Goal: Task Accomplishment & Management: Complete application form

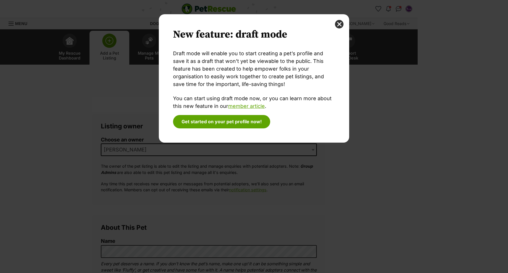
drag, startPoint x: 339, startPoint y: 24, endPoint x: 334, endPoint y: 50, distance: 25.7
click at [339, 24] on button "close" at bounding box center [339, 24] width 9 height 9
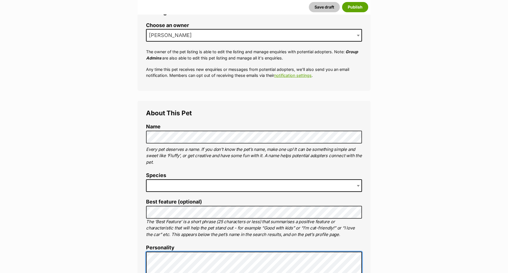
scroll to position [111, 0]
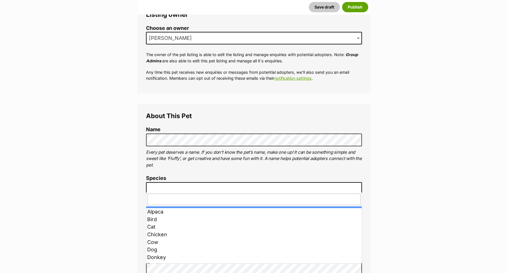
click at [162, 187] on span at bounding box center [254, 188] width 216 height 13
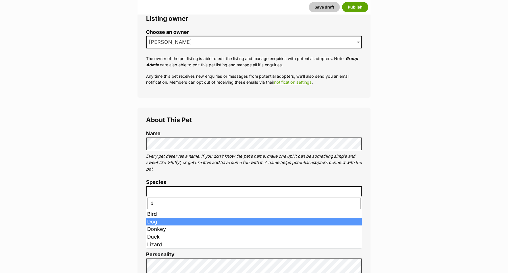
type input "d"
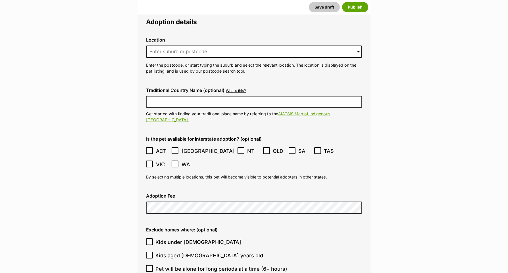
scroll to position [1489, 0]
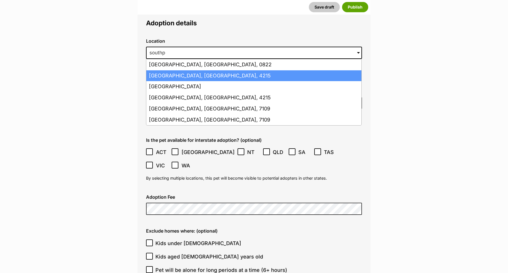
click at [172, 70] on li "Southport, Queensland, 4215" at bounding box center [253, 75] width 215 height 11
type input "Southport, Queensland, 4215"
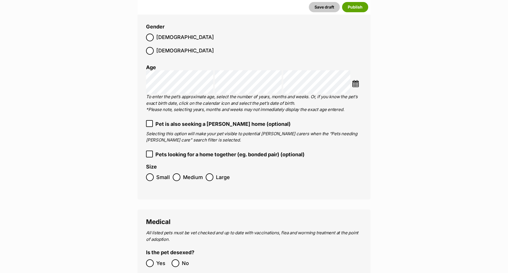
scroll to position [923, 0]
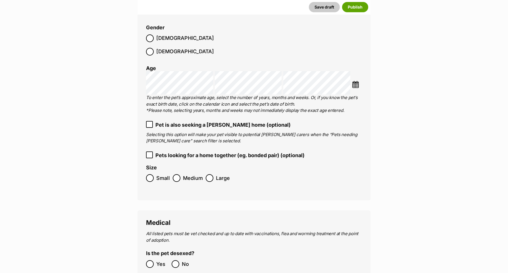
click at [149, 153] on icon at bounding box center [149, 154] width 3 height 3
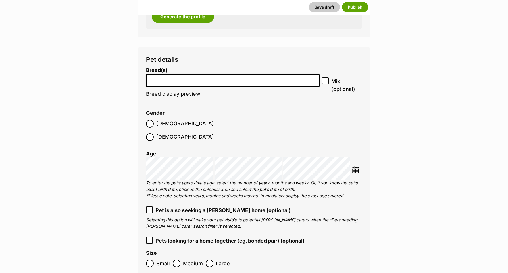
scroll to position [840, 0]
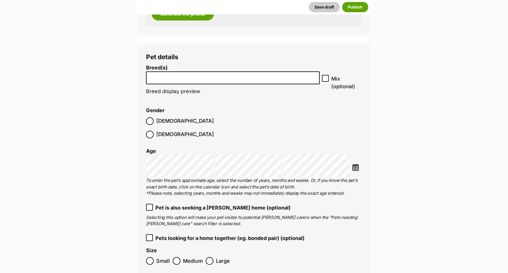
click at [354, 163] on img at bounding box center [355, 166] width 7 height 7
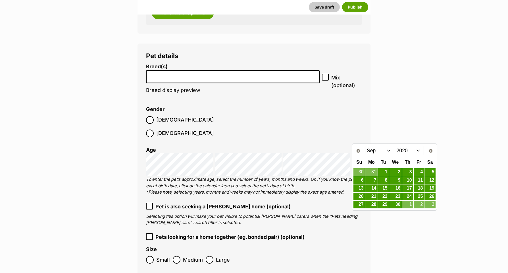
scroll to position [841, 0]
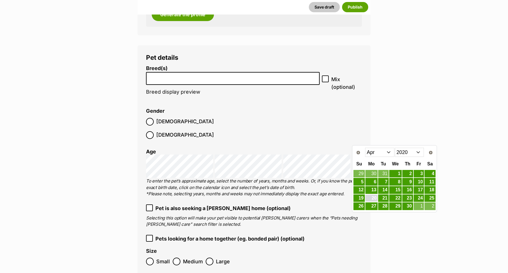
click at [374, 199] on link "20" at bounding box center [371, 197] width 12 height 7
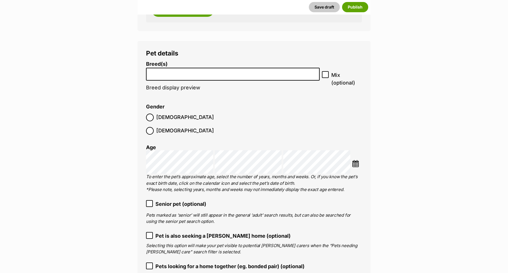
scroll to position [844, 0]
click at [180, 71] on li at bounding box center [233, 74] width 170 height 12
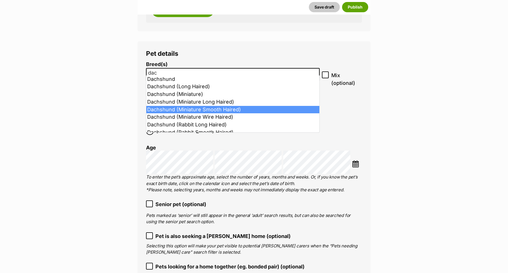
type input "dac"
select select "252246"
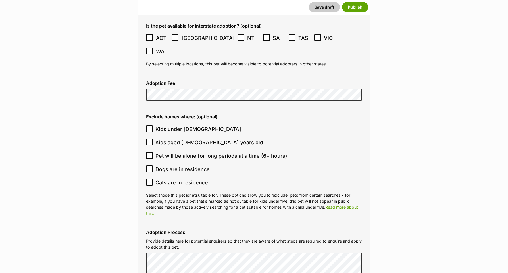
scroll to position [1646, 0]
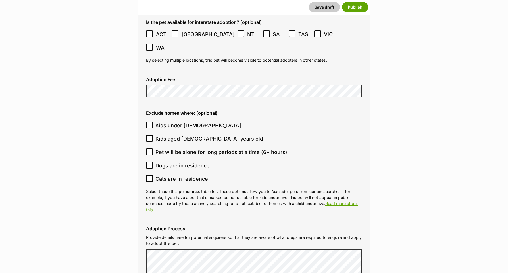
click at [150, 163] on icon at bounding box center [150, 165] width 4 height 4
click at [150, 161] on input "Dogs are in residence" at bounding box center [149, 164] width 7 height 7
checkbox input "true"
click at [149, 176] on icon at bounding box center [150, 178] width 4 height 4
click at [149, 175] on input "Cats are in residence" at bounding box center [149, 178] width 7 height 7
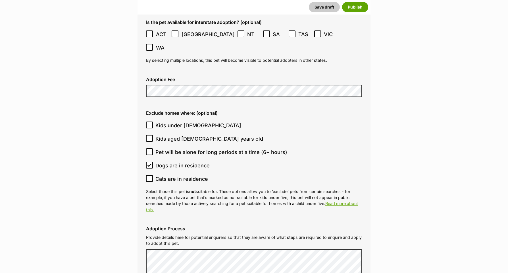
checkbox input "true"
click at [150, 149] on icon at bounding box center [150, 151] width 4 height 4
click at [150, 148] on input "Pet will be alone for long periods at a time (6+ hours)" at bounding box center [149, 151] width 7 height 7
checkbox input "true"
click at [150, 123] on icon at bounding box center [150, 125] width 4 height 4
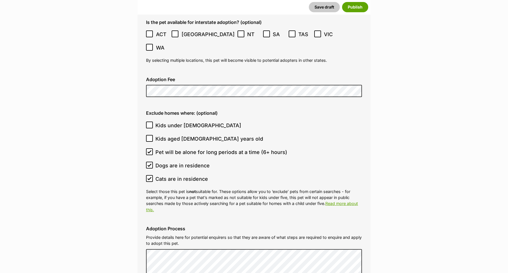
click at [150, 121] on input "Kids under [DEMOGRAPHIC_DATA]" at bounding box center [149, 124] width 7 height 7
checkbox input "true"
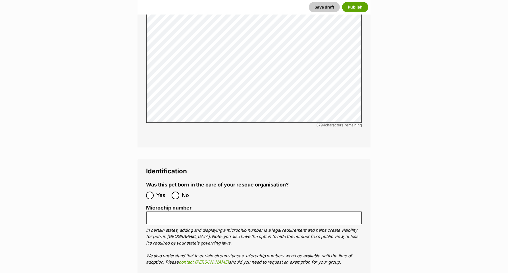
scroll to position [1943, 0]
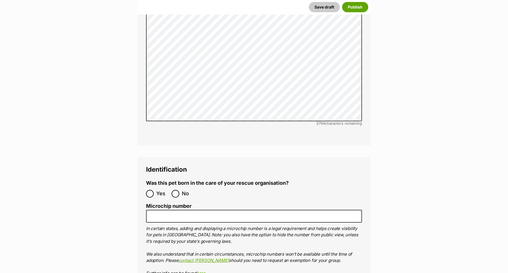
click at [176, 190] on input "No" at bounding box center [176, 194] width 8 height 8
radio input "true"
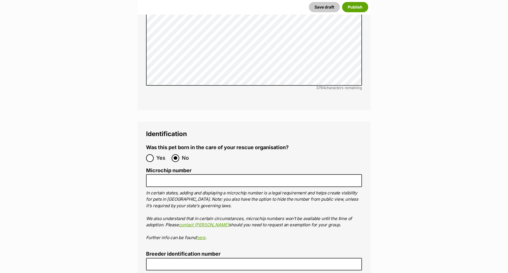
scroll to position [1982, 0]
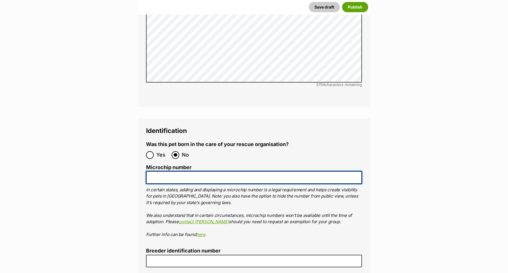
click at [166, 171] on input "Microchip number" at bounding box center [254, 177] width 216 height 13
paste input "985141001110269"
type input "985141001110269"
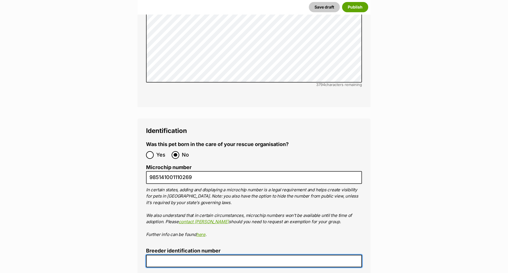
click at [158, 254] on input "Breeder identification number" at bounding box center [254, 260] width 216 height 13
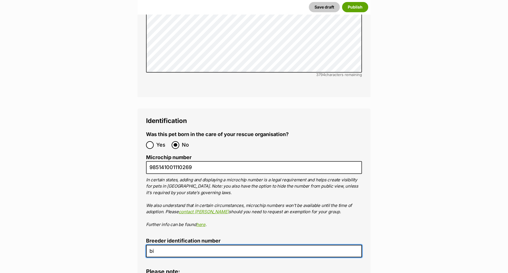
scroll to position [1990, 0]
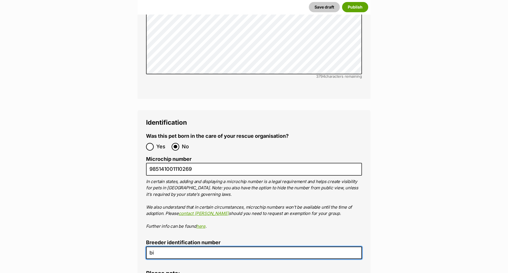
drag, startPoint x: 159, startPoint y: 203, endPoint x: 140, endPoint y: 204, distance: 19.1
click at [140, 204] on div "Identification Was this pet born in the care of your rescue organisation? Yes N…" at bounding box center [254, 211] width 233 height 203
type input "bin0000194968962"
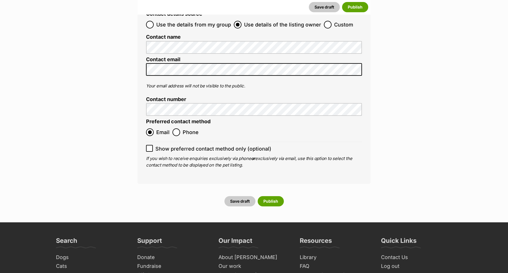
scroll to position [2329, 0]
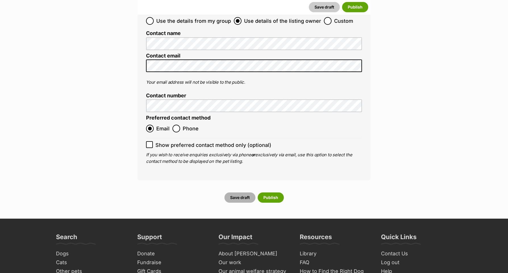
click at [243, 192] on button "Save draft" at bounding box center [240, 197] width 31 height 10
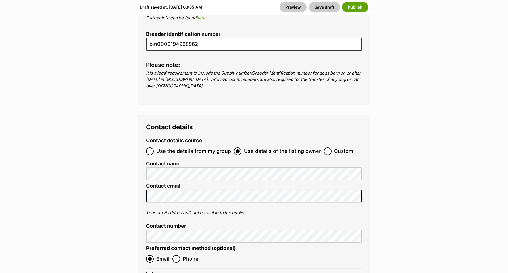
scroll to position [2327, 0]
click at [155, 147] on label "Use the details from my group" at bounding box center [188, 151] width 85 height 8
click at [154, 147] on input "Use the details from my group" at bounding box center [150, 151] width 8 height 8
radio input "true"
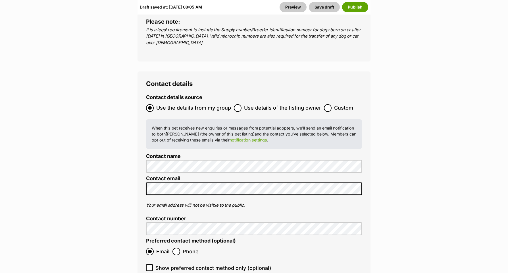
scroll to position [2374, 0]
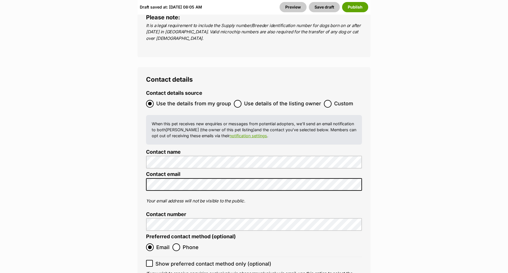
drag, startPoint x: 151, startPoint y: 207, endPoint x: 180, endPoint y: 214, distance: 30.0
click at [151, 261] on icon at bounding box center [150, 263] width 4 height 4
click at [151, 259] on input "Show preferred contact method only (optional)" at bounding box center [149, 262] width 7 height 7
checkbox input "true"
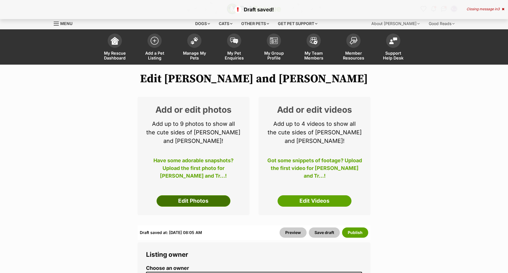
click at [190, 195] on link "Edit Photos" at bounding box center [194, 200] width 74 height 11
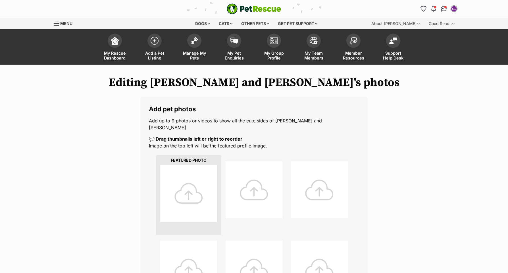
click at [190, 184] on div at bounding box center [188, 193] width 57 height 57
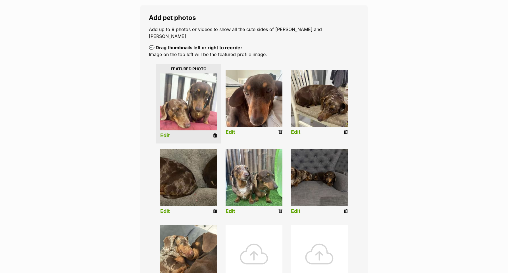
scroll to position [91, 0]
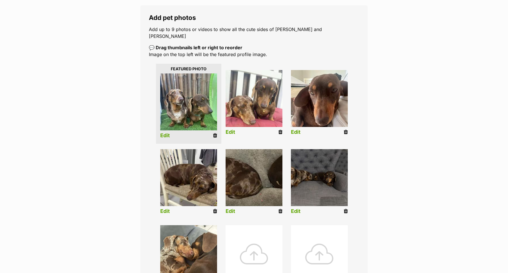
click at [166, 132] on link "Edit" at bounding box center [165, 135] width 10 height 6
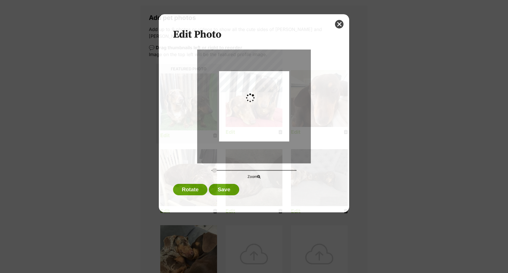
scroll to position [90, 0]
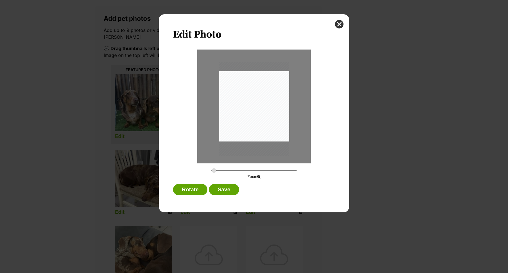
click at [286, 132] on div "Dialog Window - Close (Press escape to close)" at bounding box center [254, 109] width 70 height 94
type input "0.2793"
click at [219, 189] on button "Save" at bounding box center [224, 189] width 30 height 11
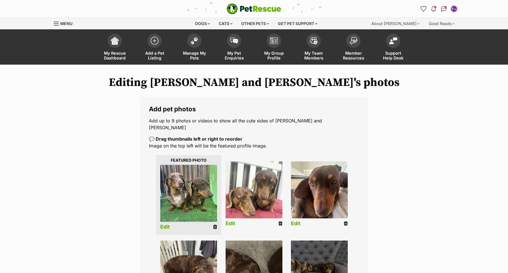
scroll to position [90, 0]
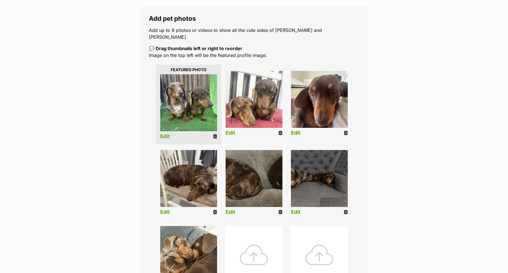
click at [230, 130] on link "Edit" at bounding box center [231, 133] width 10 height 6
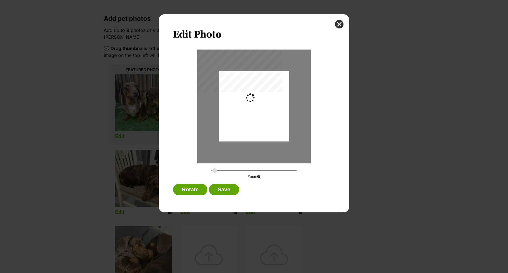
scroll to position [0, 0]
type input "0.2744"
drag, startPoint x: 263, startPoint y: 111, endPoint x: 263, endPoint y: 120, distance: 8.9
click at [263, 120] on div "Dialog Window - Close (Press escape to close)" at bounding box center [254, 115] width 70 height 94
click at [218, 190] on button "Save" at bounding box center [224, 189] width 30 height 11
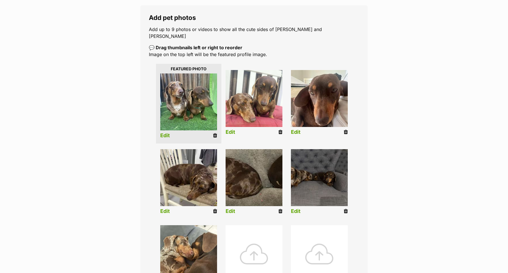
scroll to position [91, 0]
click at [296, 129] on link "Edit" at bounding box center [296, 132] width 10 height 6
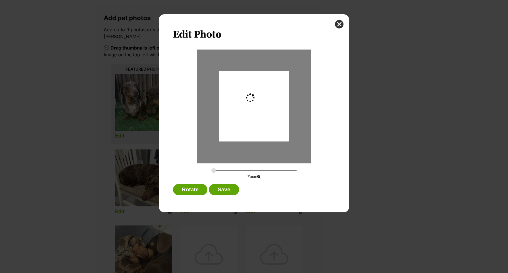
scroll to position [0, 0]
click at [274, 127] on div "Dialog Window - Close (Press escape to close)" at bounding box center [254, 107] width 70 height 88
type input "0.2779"
click at [223, 189] on button "Save" at bounding box center [224, 189] width 30 height 11
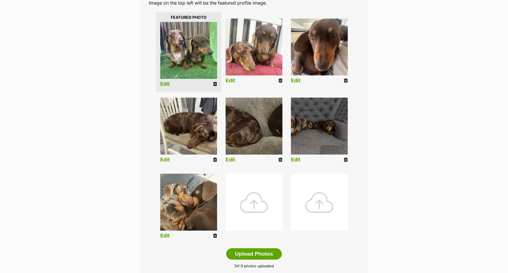
scroll to position [143, 0]
click at [169, 156] on link "Edit" at bounding box center [165, 159] width 10 height 6
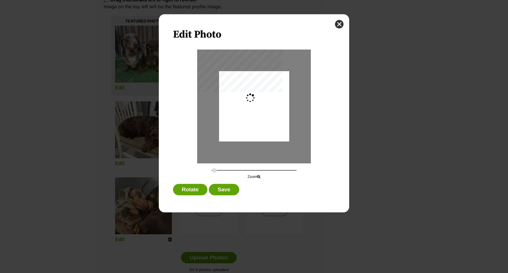
scroll to position [0, 0]
drag, startPoint x: 273, startPoint y: 127, endPoint x: 281, endPoint y: 126, distance: 8.0
click at [281, 126] on div "Dialog Window - Close (Press escape to close)" at bounding box center [254, 106] width 70 height 94
drag, startPoint x: 281, startPoint y: 126, endPoint x: 281, endPoint y: 133, distance: 6.8
click at [281, 133] on div "Dialog Window - Close (Press escape to close)" at bounding box center [254, 112] width 72 height 97
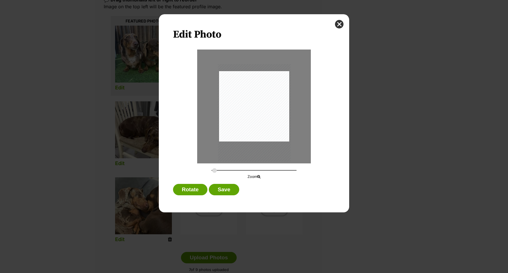
type input "0.2884"
click at [225, 190] on button "Save" at bounding box center [224, 189] width 30 height 11
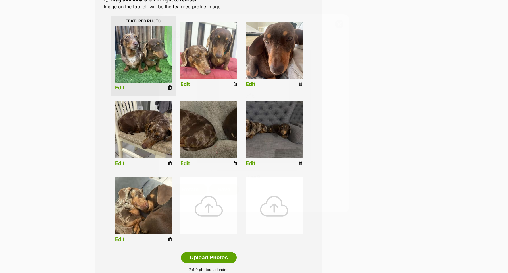
scroll to position [139, 0]
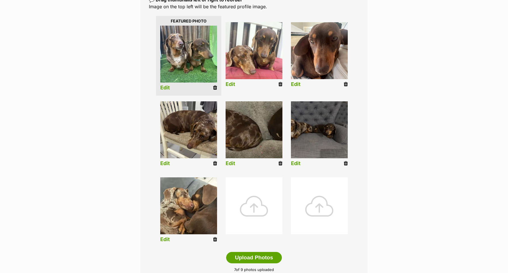
click at [163, 236] on link "Edit" at bounding box center [165, 239] width 10 height 6
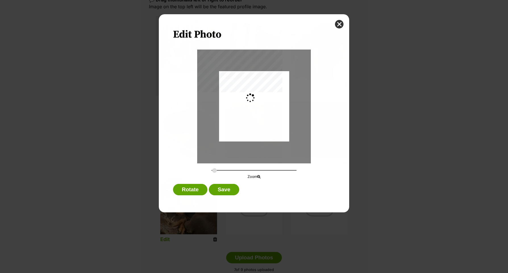
scroll to position [0, 0]
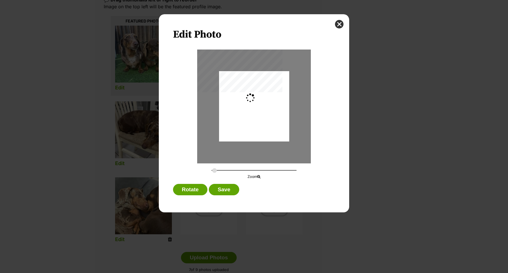
type input "0.2744"
click at [269, 134] on div "Dialog Window - Close (Press escape to close)" at bounding box center [254, 108] width 70 height 92
click at [231, 187] on button "Save" at bounding box center [224, 189] width 30 height 11
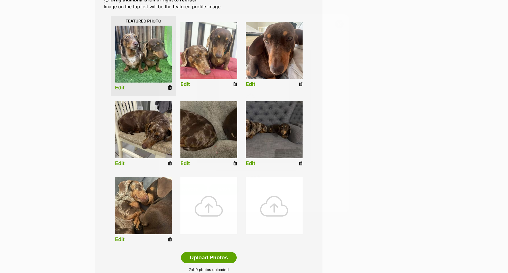
scroll to position [139, 0]
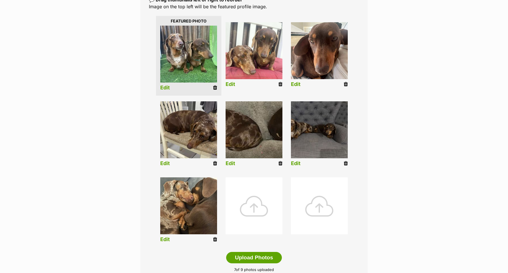
click at [297, 160] on link "Edit" at bounding box center [296, 163] width 10 height 6
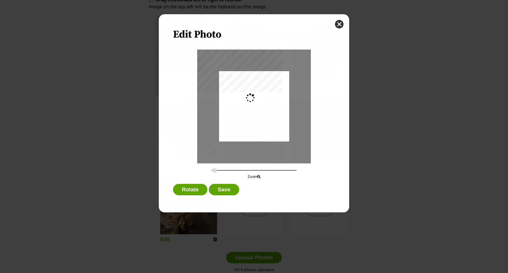
scroll to position [0, 0]
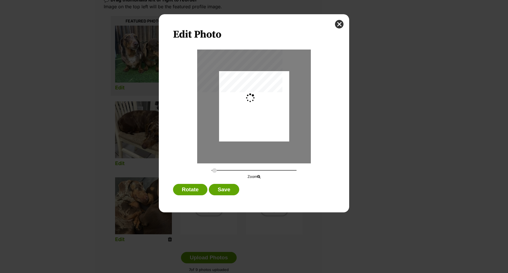
type input "0.3777"
click at [258, 132] on div "Dialog Window - Close (Press escape to close)" at bounding box center [251, 106] width 97 height 70
drag, startPoint x: 230, startPoint y: 190, endPoint x: 233, endPoint y: 190, distance: 3.2
click at [230, 190] on button "Save" at bounding box center [224, 189] width 30 height 11
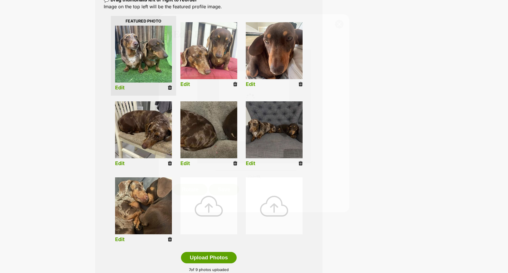
scroll to position [139, 0]
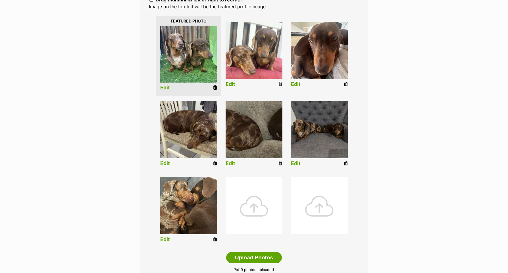
click at [231, 160] on link "Edit" at bounding box center [231, 163] width 10 height 6
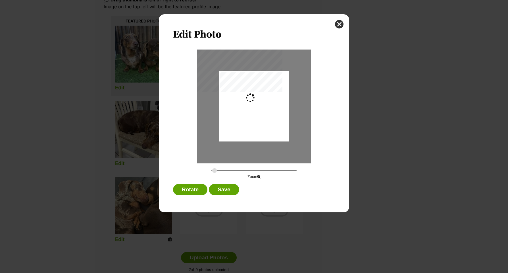
scroll to position [0, 0]
type input "0.9048"
drag, startPoint x: 262, startPoint y: 132, endPoint x: 338, endPoint y: 141, distance: 75.9
click at [338, 141] on div "Edit Photo Zoom Rotate Save" at bounding box center [254, 113] width 190 height 198
click at [216, 188] on button "Save" at bounding box center [224, 189] width 30 height 11
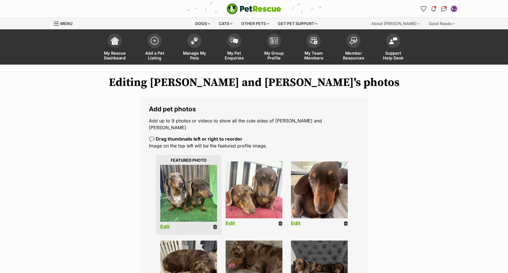
scroll to position [139, 0]
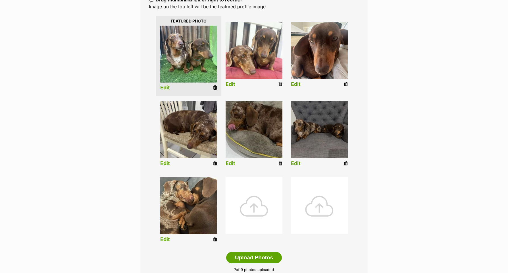
click at [280, 161] on icon at bounding box center [281, 163] width 4 height 5
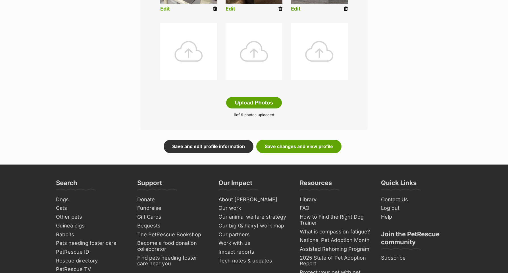
scroll to position [299, 0]
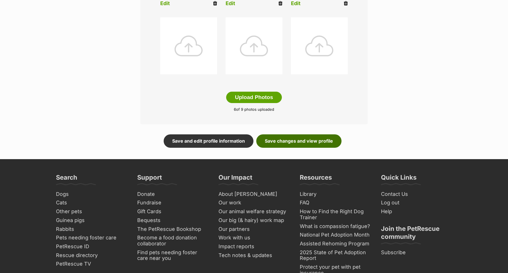
click at [298, 134] on link "Save changes and view profile" at bounding box center [298, 140] width 85 height 13
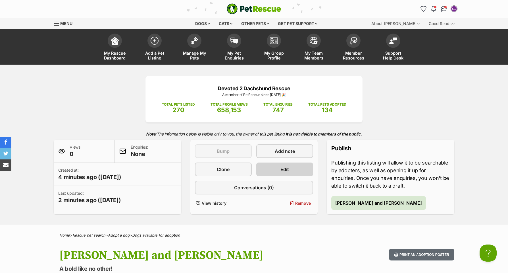
scroll to position [0, 0]
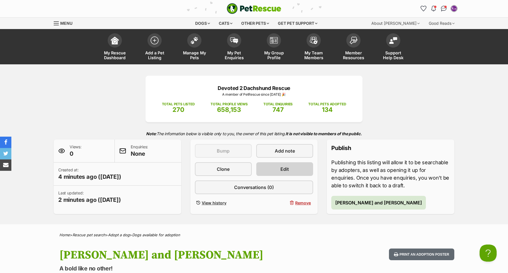
click at [283, 169] on span "Edit" at bounding box center [285, 168] width 9 height 7
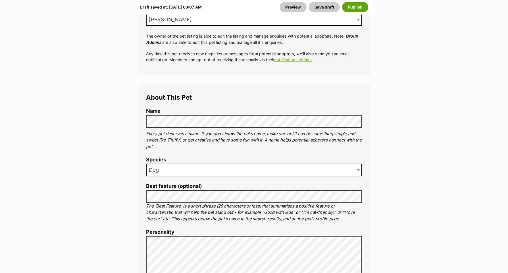
scroll to position [260, 0]
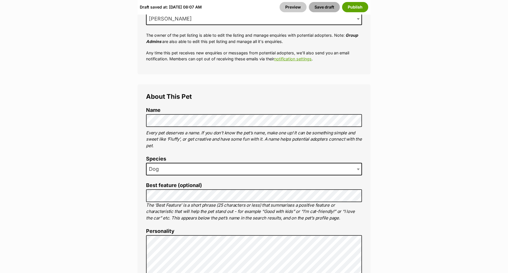
click at [324, 7] on button "Save draft" at bounding box center [324, 7] width 31 height 10
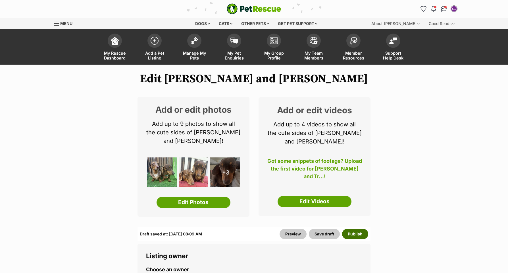
click at [352, 234] on button "Publish" at bounding box center [355, 234] width 26 height 10
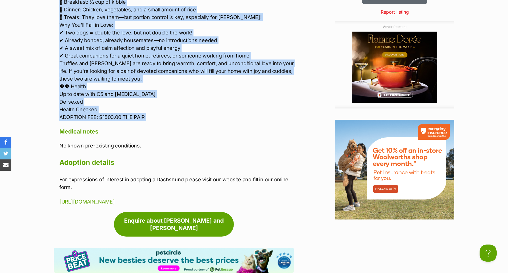
drag, startPoint x: 61, startPoint y: 113, endPoint x: 60, endPoint y: 126, distance: 13.1
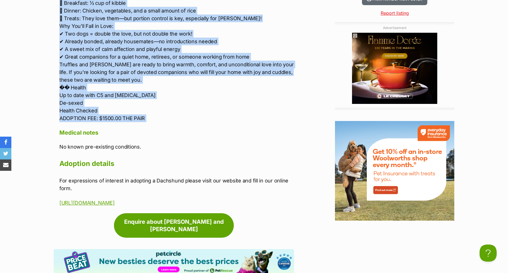
copy div "Lorem Ipsumd sit Ametcons **ADIPIS ELIT** Sed doei te incid ut labore e D4MA al…"
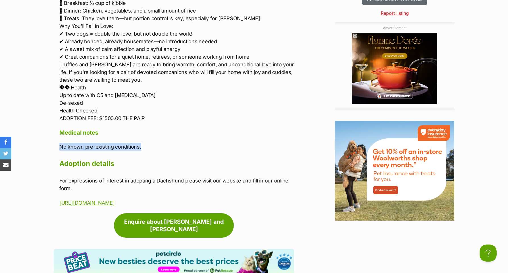
drag, startPoint x: 142, startPoint y: 139, endPoint x: 58, endPoint y: 138, distance: 83.9
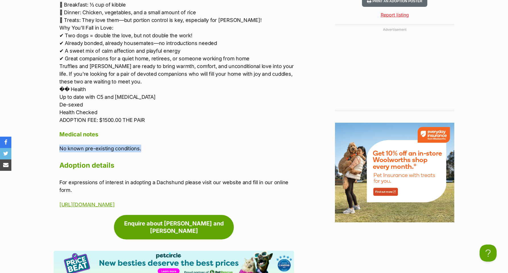
copy p "No known pre-existing conditions."
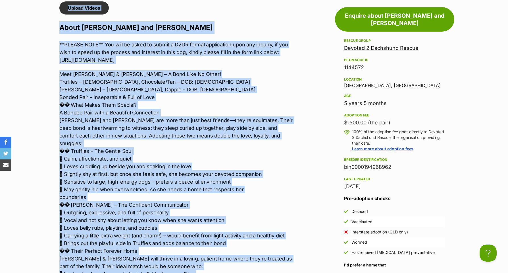
scroll to position [483, 0]
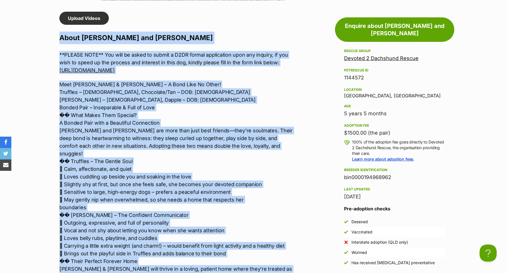
drag, startPoint x: 147, startPoint y: 112, endPoint x: 45, endPoint y: 35, distance: 128.0
click at [45, 35] on section "Devoted 2 Dachshund Rescue A member of PetRescue since [DATE] 🎉 TOTAL PETS LIST…" at bounding box center [254, 155] width 508 height 1149
copy div "Lorem Ipsumd sit Ametcons **ADIPIS ELIT** Sed doei te incid ut labore e D4MA al…"
